Goal: Task Accomplishment & Management: Complete application form

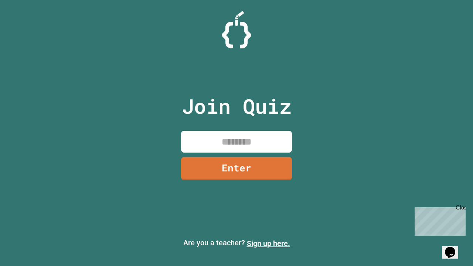
click at [268, 243] on link "Sign up here." at bounding box center [268, 243] width 43 height 9
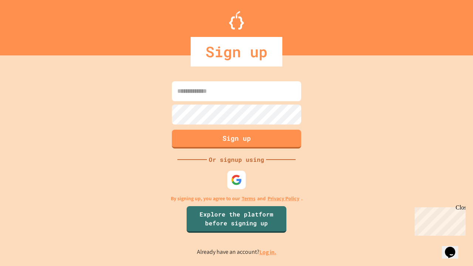
click at [268, 252] on link "Log in." at bounding box center [267, 252] width 17 height 8
